Goal: Information Seeking & Learning: Check status

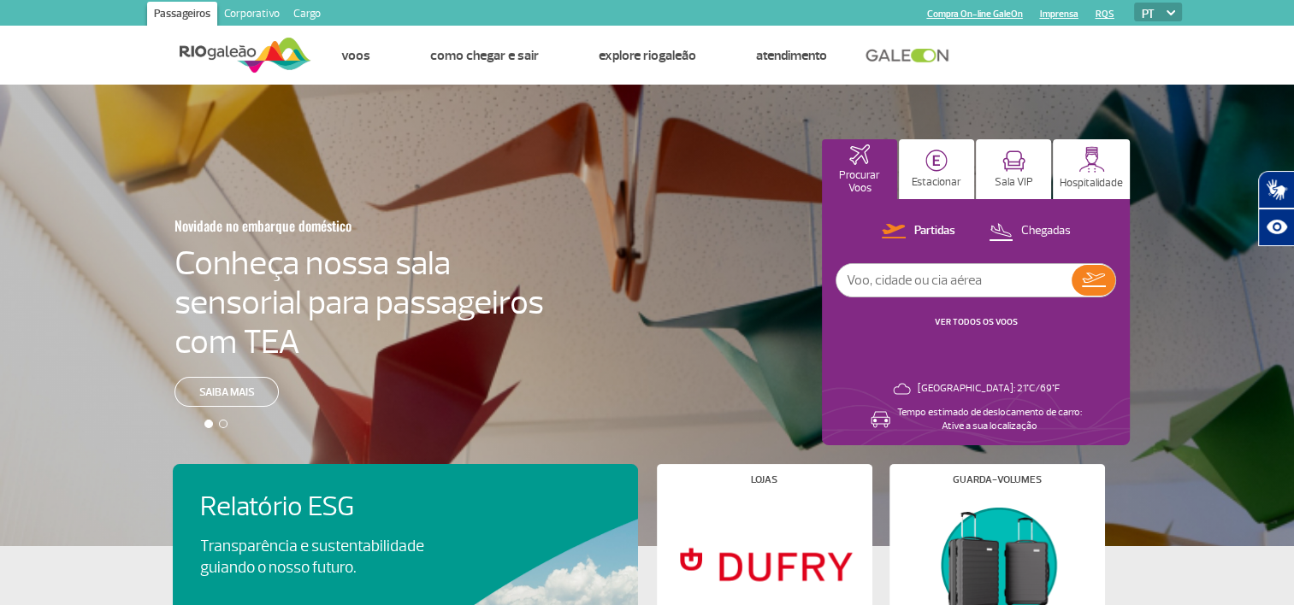
click at [972, 321] on link "VER TODOS OS VOOS" at bounding box center [976, 321] width 83 height 11
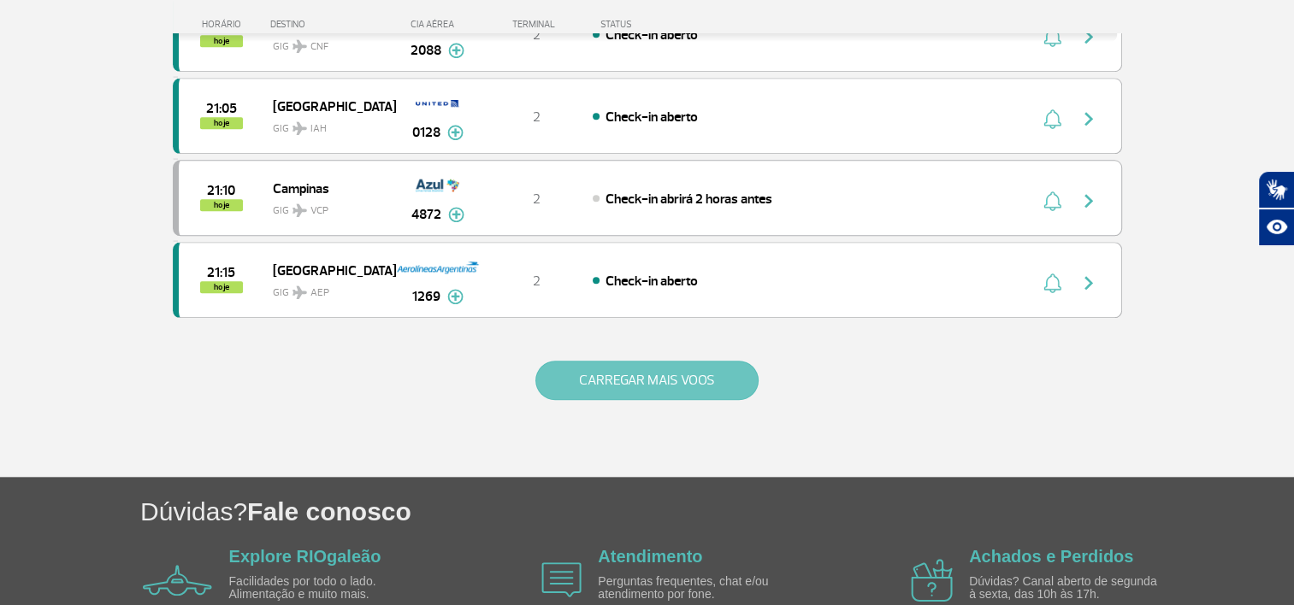
scroll to position [1697, 0]
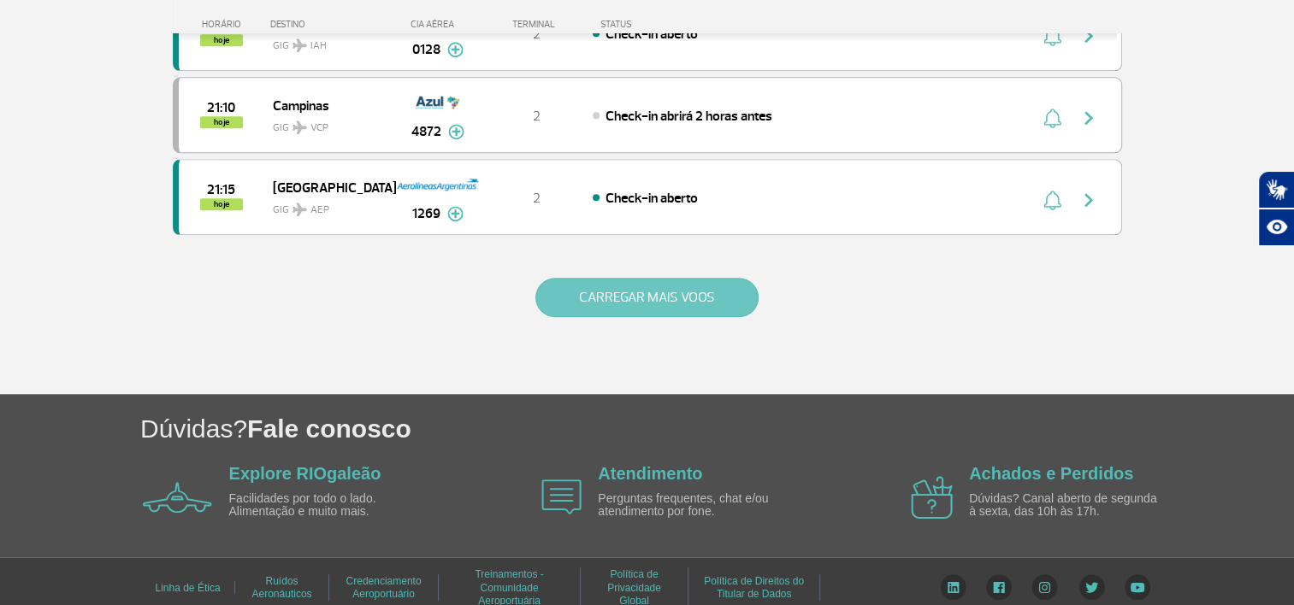
click at [713, 298] on button "CARREGAR MAIS VOOS" at bounding box center [646, 297] width 223 height 39
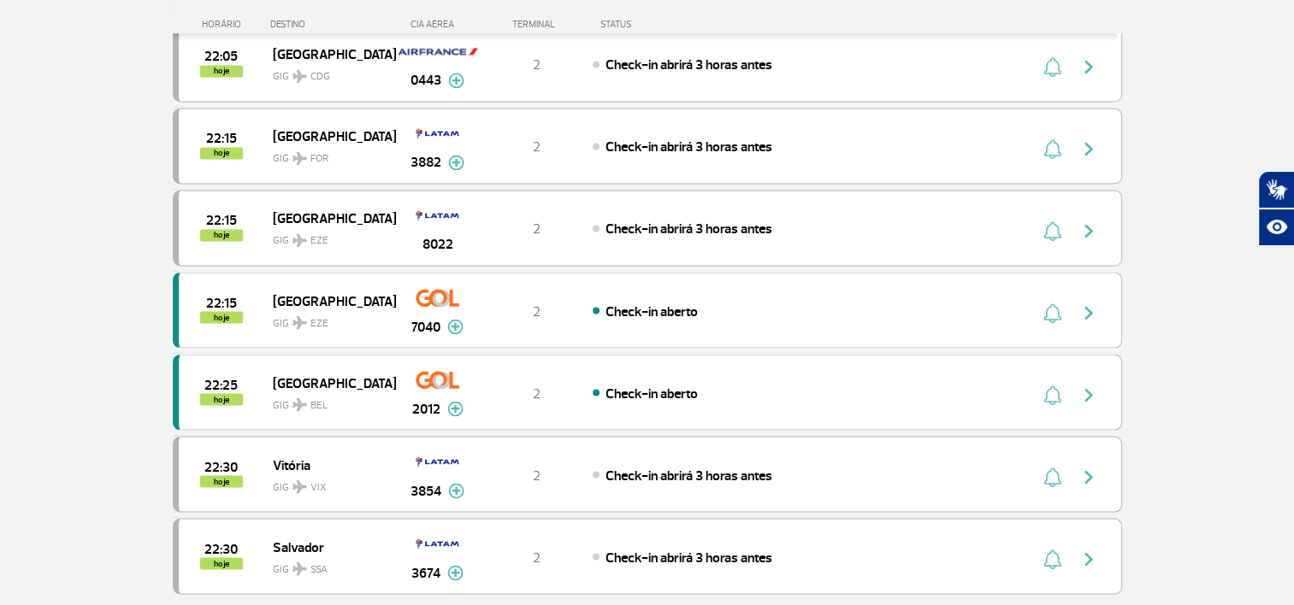
scroll to position [3325, 0]
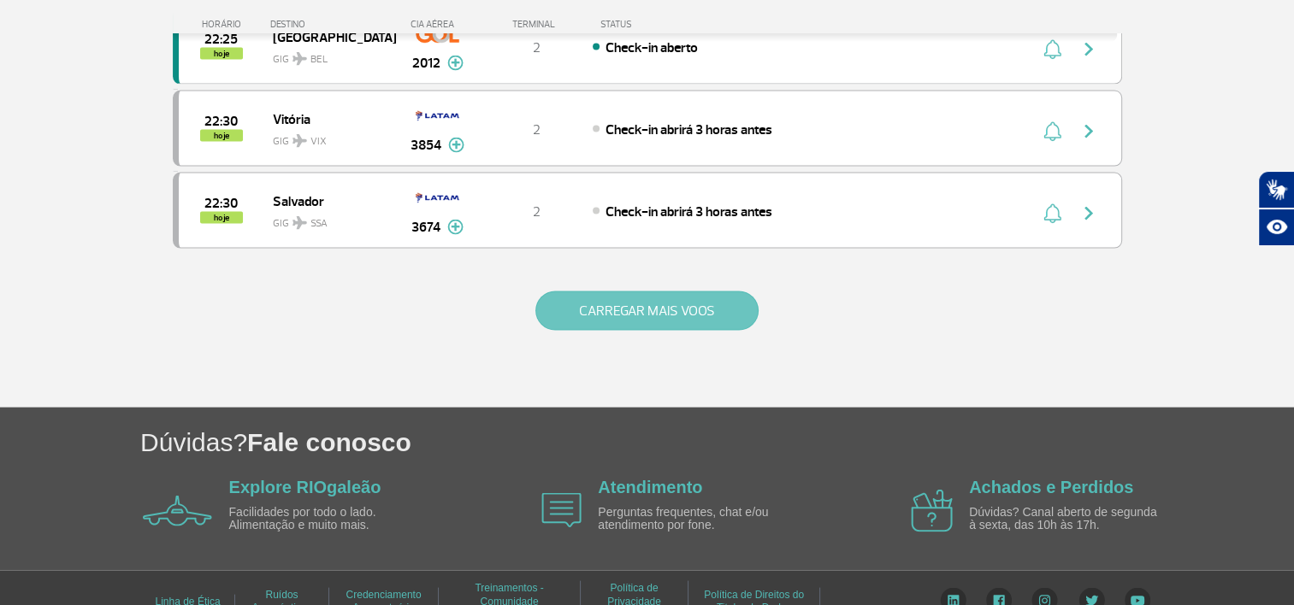
click at [717, 292] on button "CARREGAR MAIS VOOS" at bounding box center [646, 311] width 223 height 39
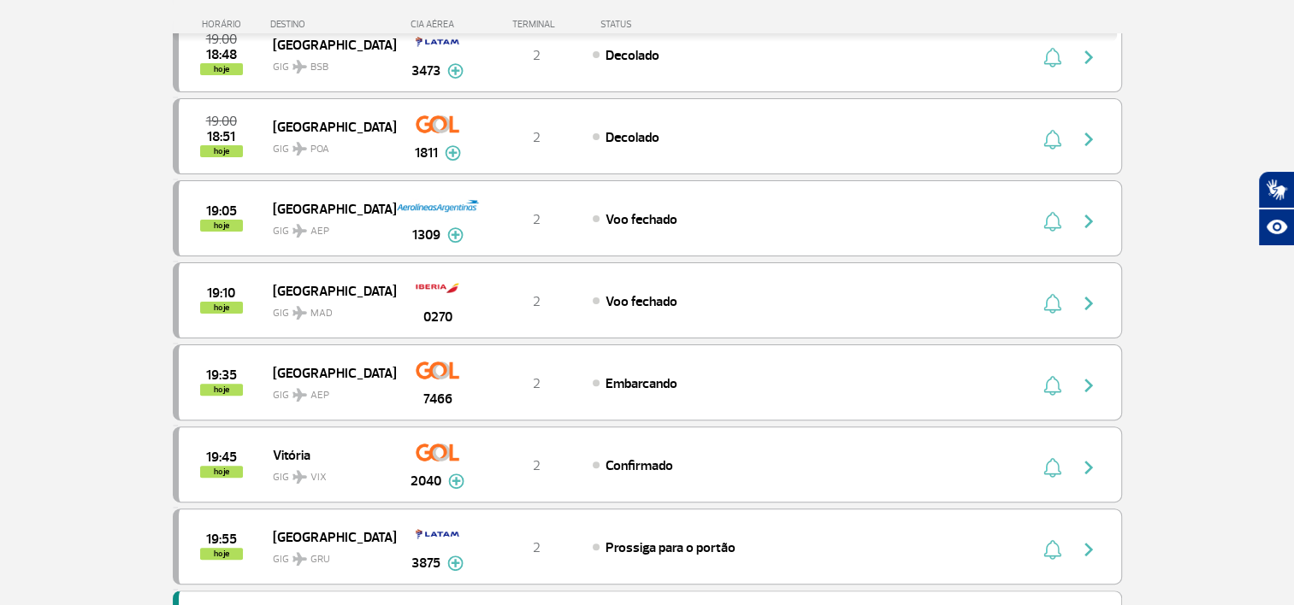
scroll to position [0, 0]
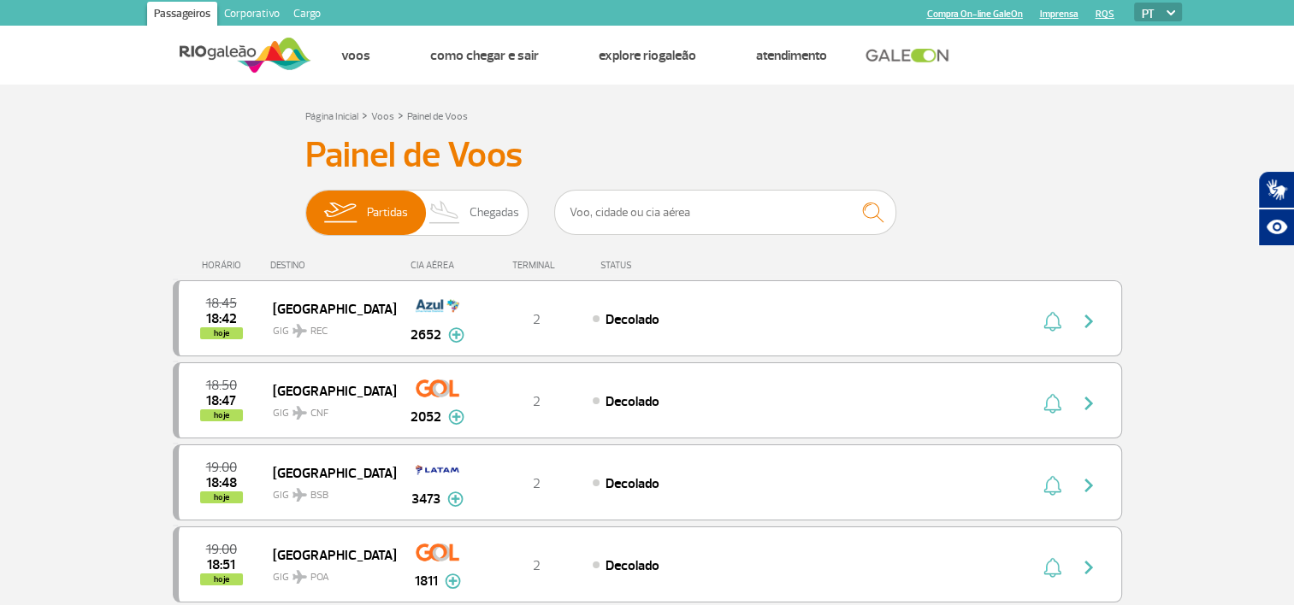
drag, startPoint x: 464, startPoint y: 230, endPoint x: 605, endPoint y: 220, distance: 141.5
click at [464, 230] on img at bounding box center [445, 213] width 50 height 44
click at [305, 204] on input "Partidas Chegadas" at bounding box center [305, 204] width 0 height 0
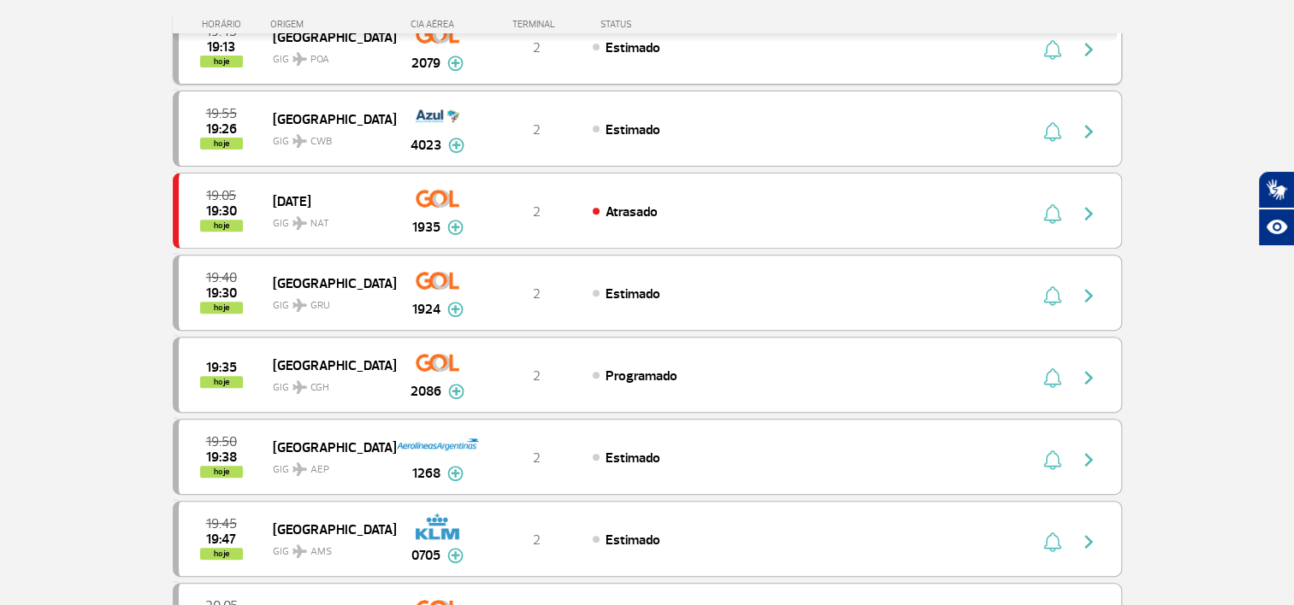
scroll to position [684, 0]
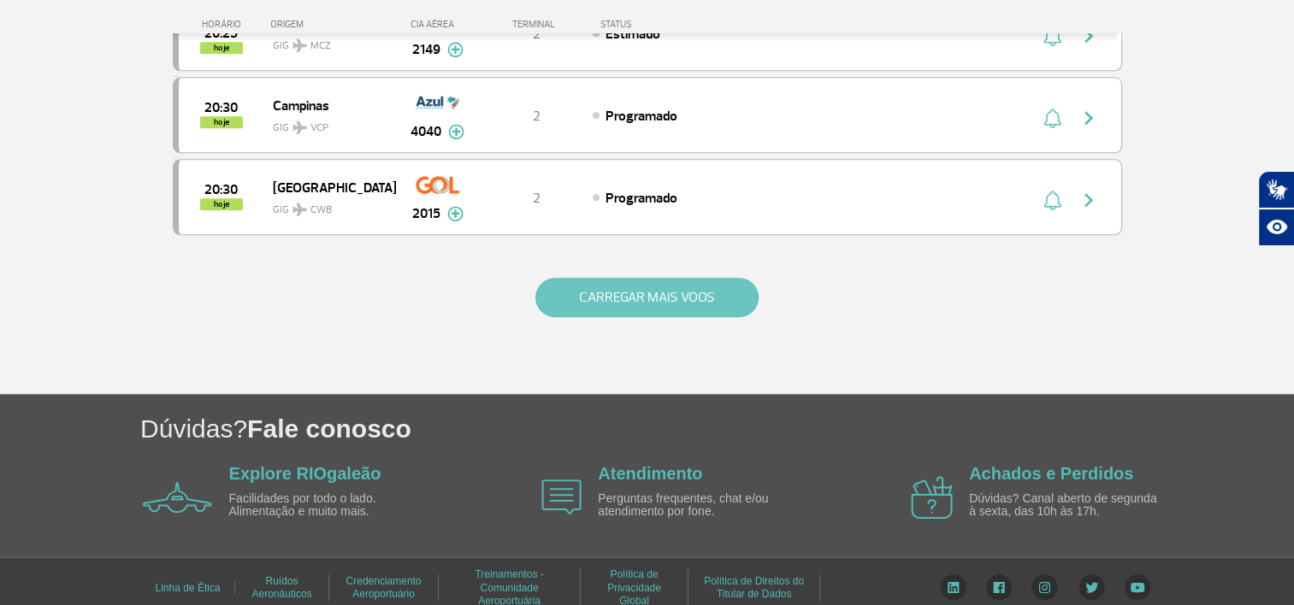
click at [701, 295] on button "CARREGAR MAIS VOOS" at bounding box center [646, 297] width 223 height 39
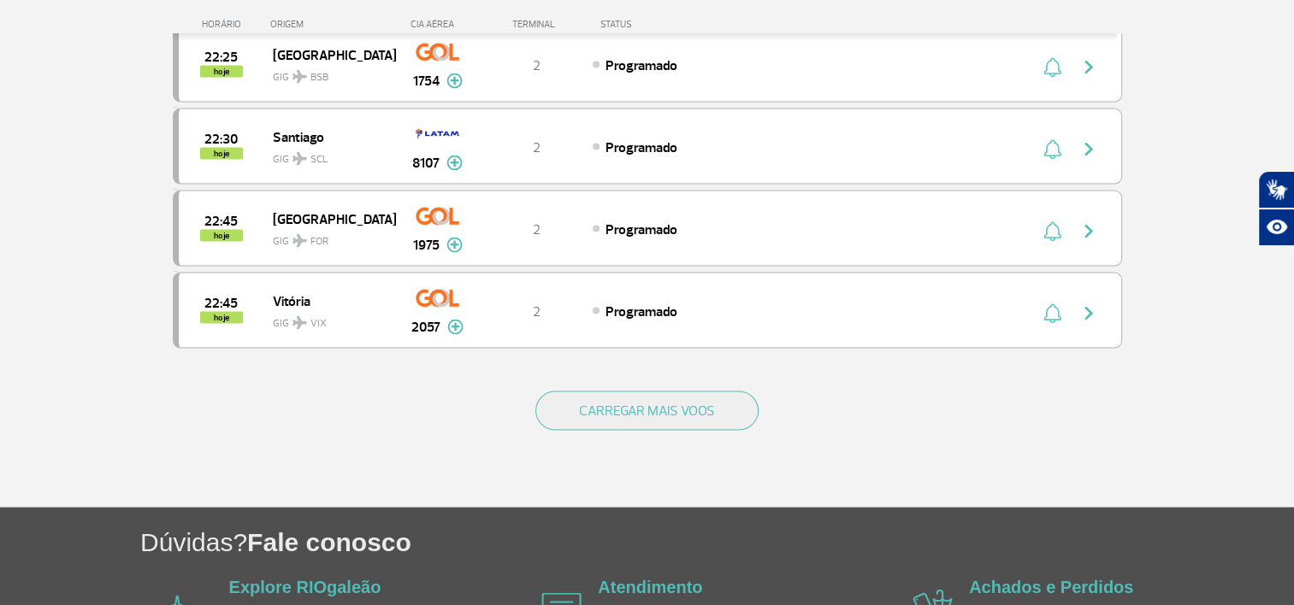
scroll to position [3321, 0]
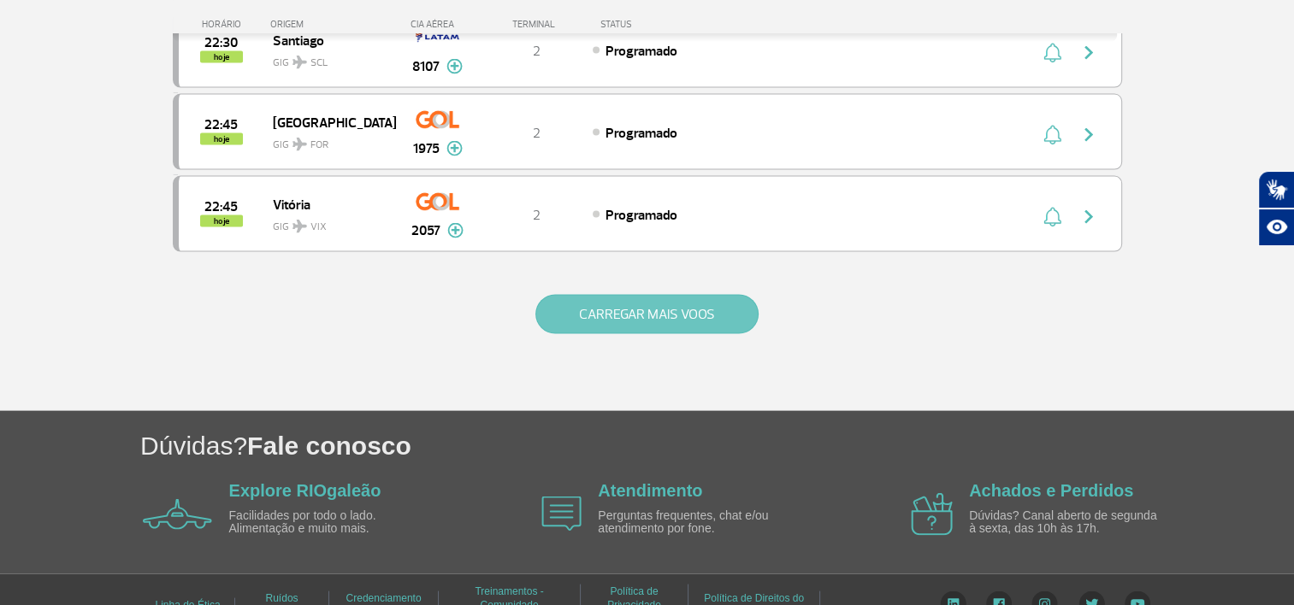
click at [661, 302] on button "CARREGAR MAIS VOOS" at bounding box center [646, 314] width 223 height 39
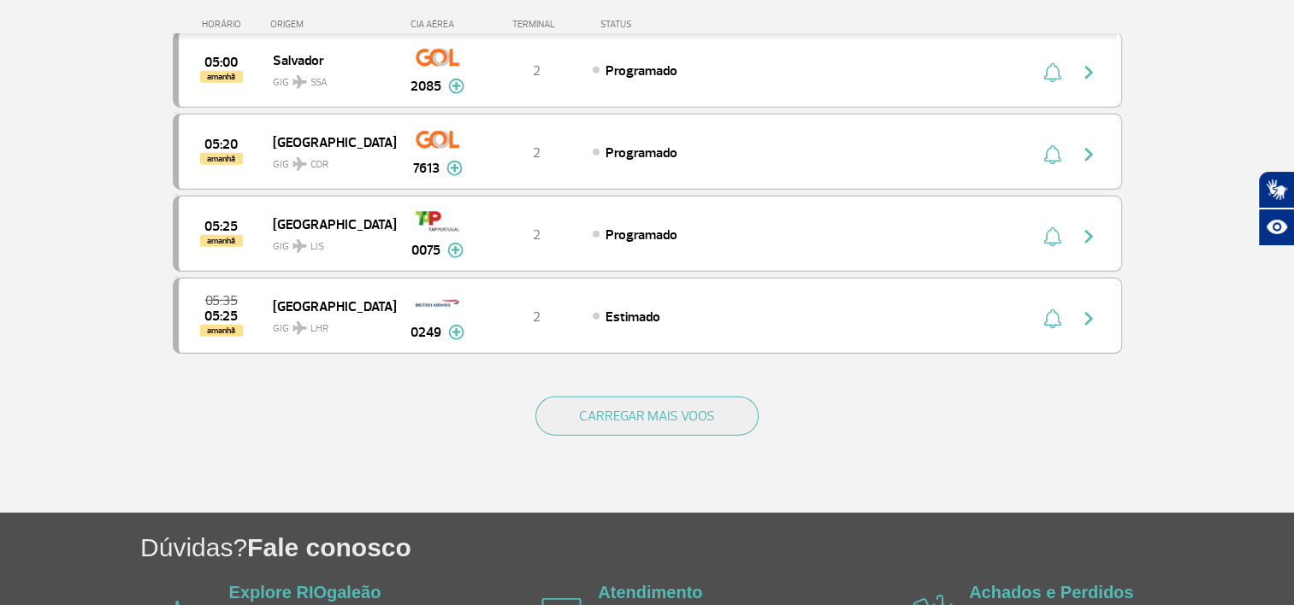
scroll to position [4929, 0]
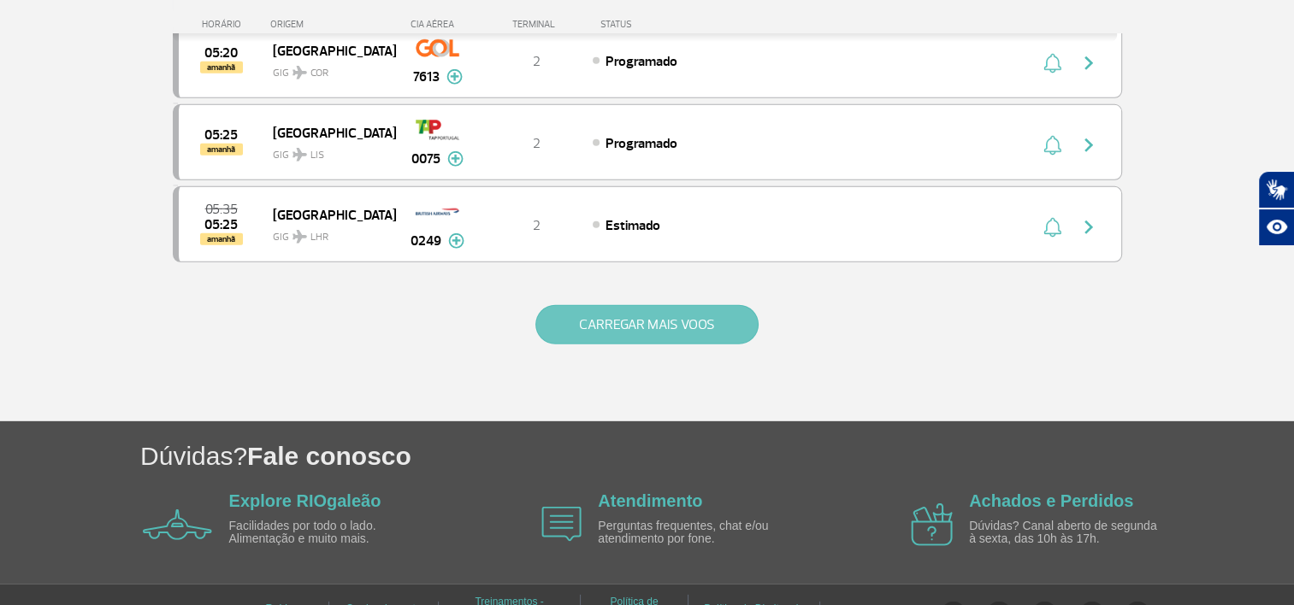
click at [660, 305] on button "CARREGAR MAIS VOOS" at bounding box center [646, 324] width 223 height 39
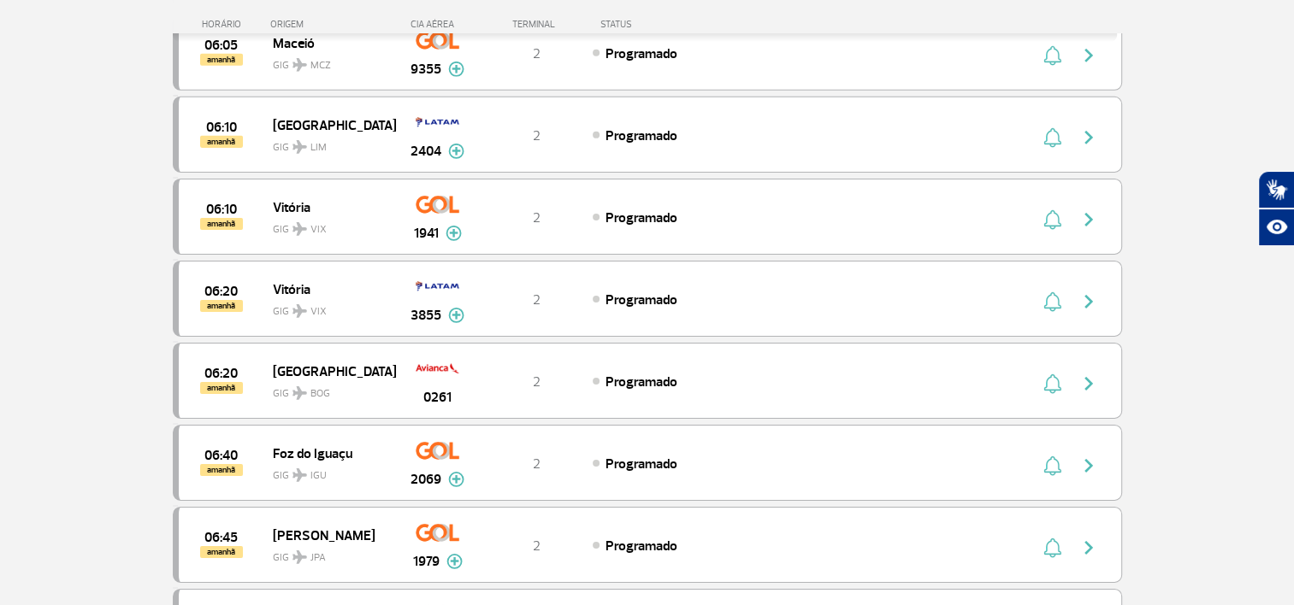
scroll to position [5528, 0]
